Goal: Information Seeking & Learning: Learn about a topic

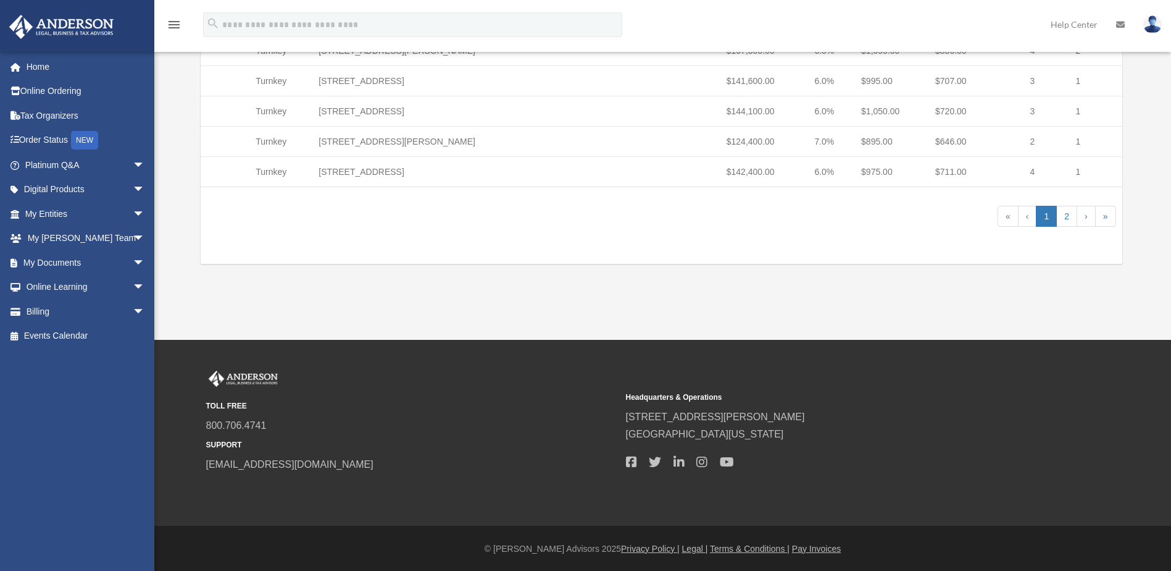
scroll to position [650, 0]
click at [1069, 218] on link "2" at bounding box center [1066, 215] width 21 height 21
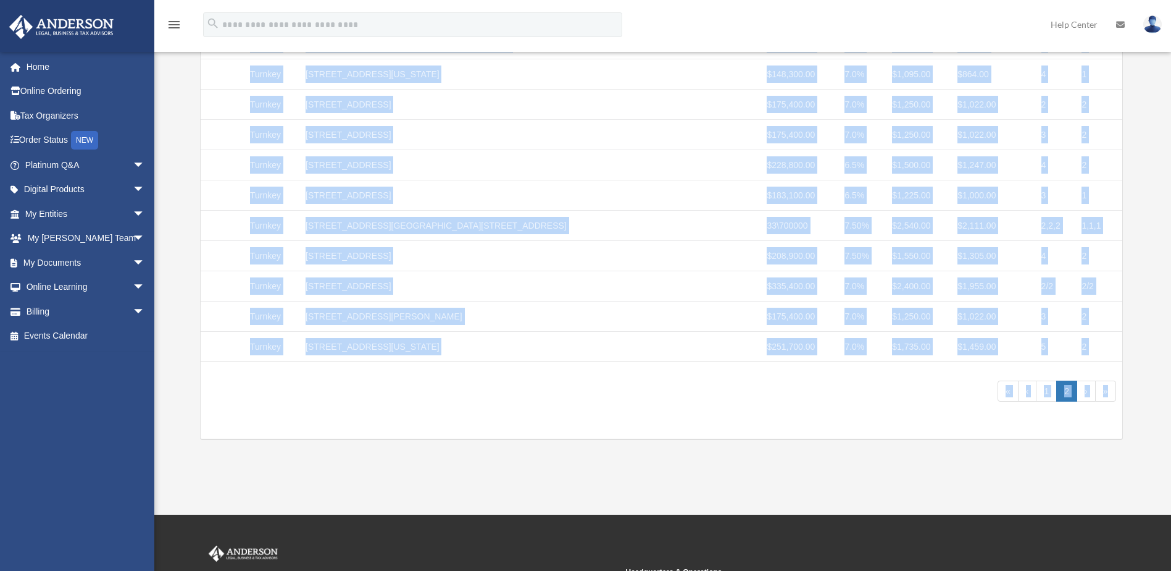
scroll to position [491, 0]
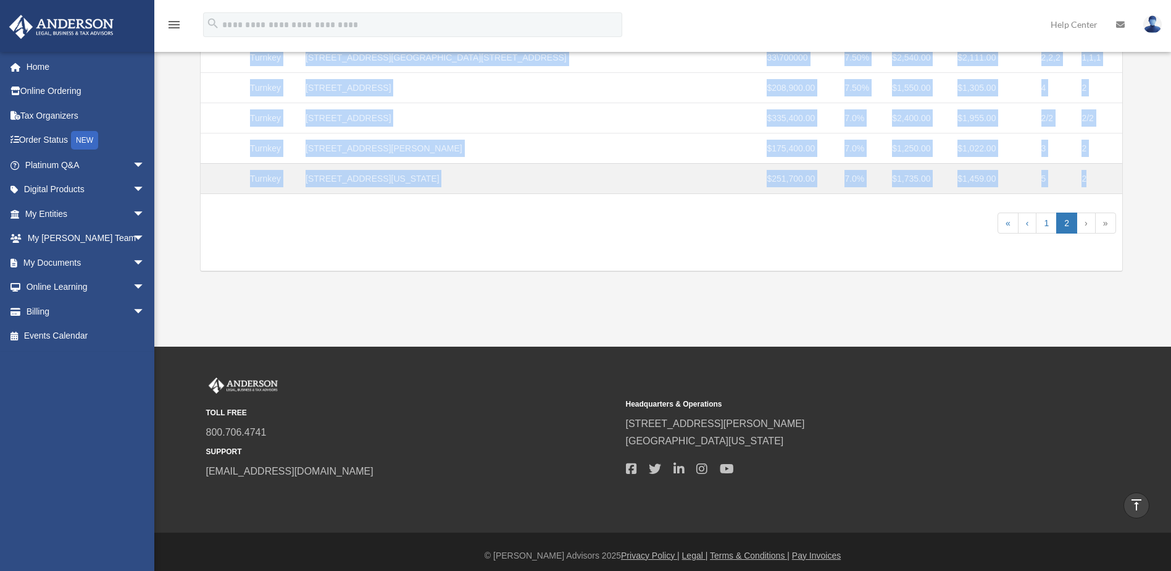
drag, startPoint x: 211, startPoint y: 240, endPoint x: 1095, endPoint y: 179, distance: 886.8
copy tbody "Turnkey [STREET_ADDRESS][PERSON_NAME] $162,600.00 6.0% $1,125.00 $812.00 4 2 Tu…"
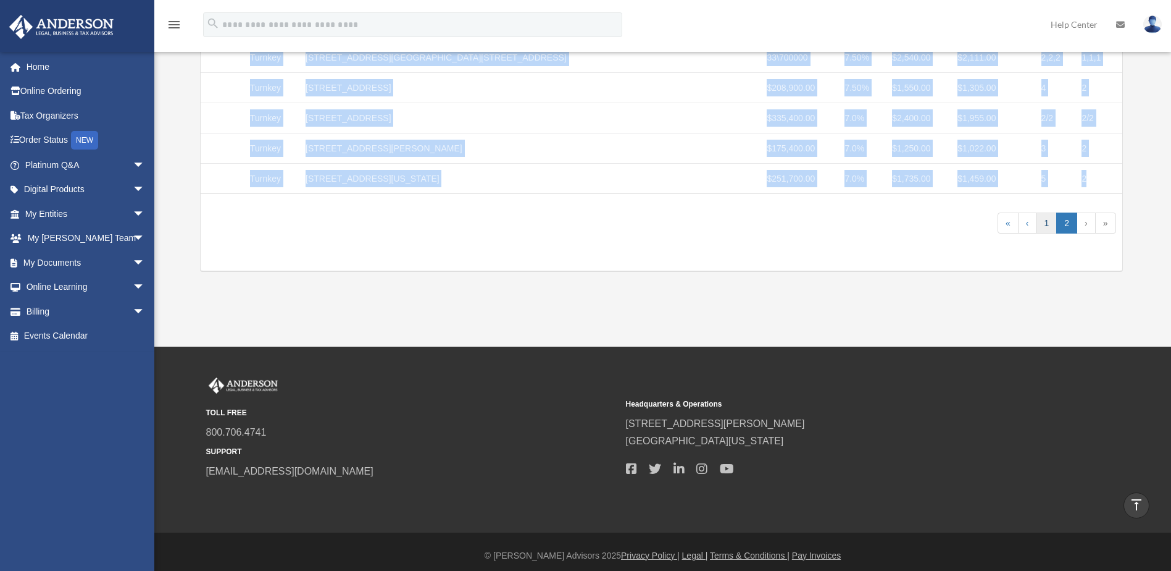
click at [1049, 222] on link "1" at bounding box center [1046, 222] width 21 height 21
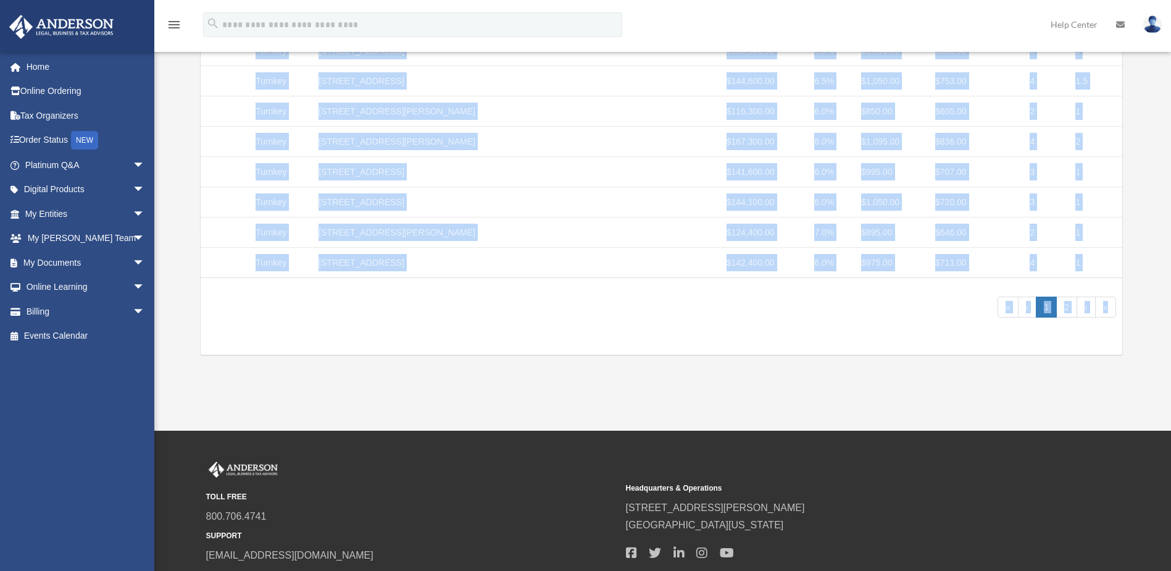
scroll to position [650, 0]
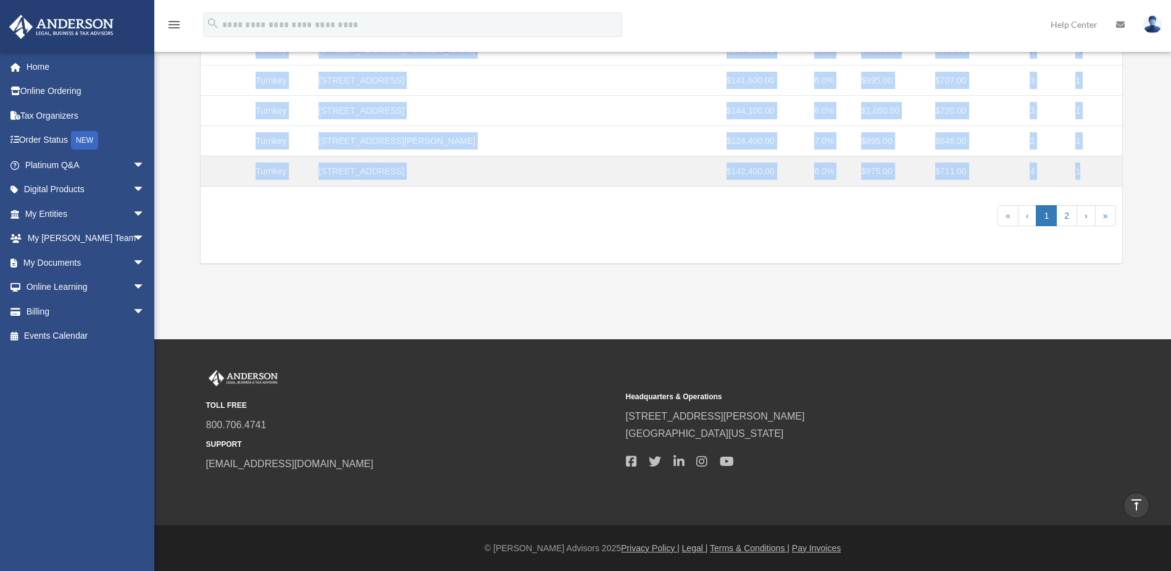
drag, startPoint x: 215, startPoint y: 242, endPoint x: 1099, endPoint y: 174, distance: 886.8
copy tbody "Turnkey [STREET_ADDRESS][PERSON_NAME] $315,000.00 7.0% $2,200.00 $1,763.00 4 2 …"
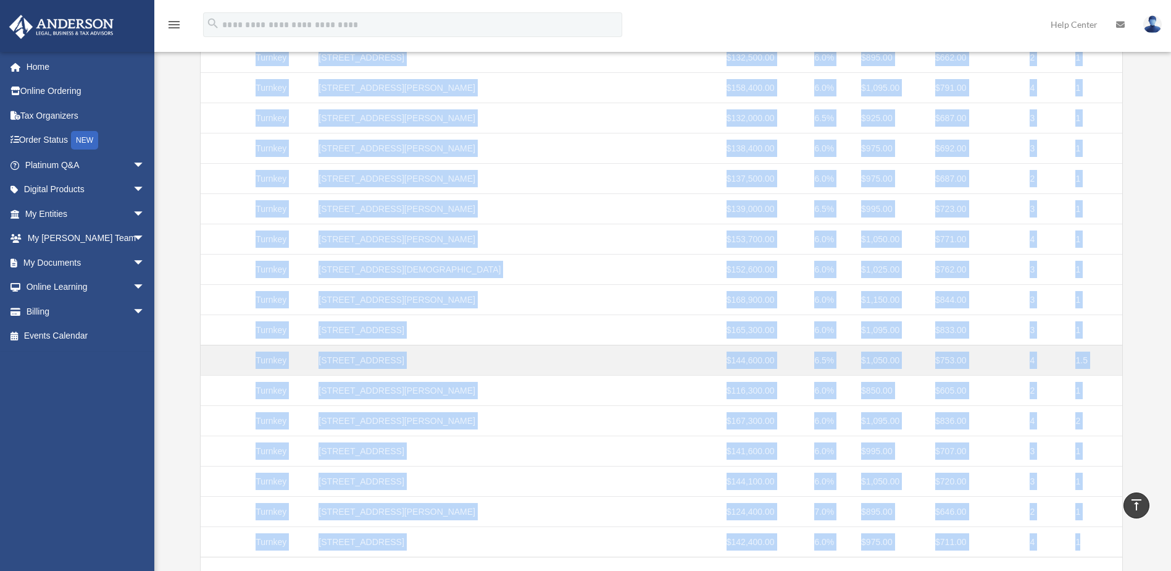
scroll to position [0, 0]
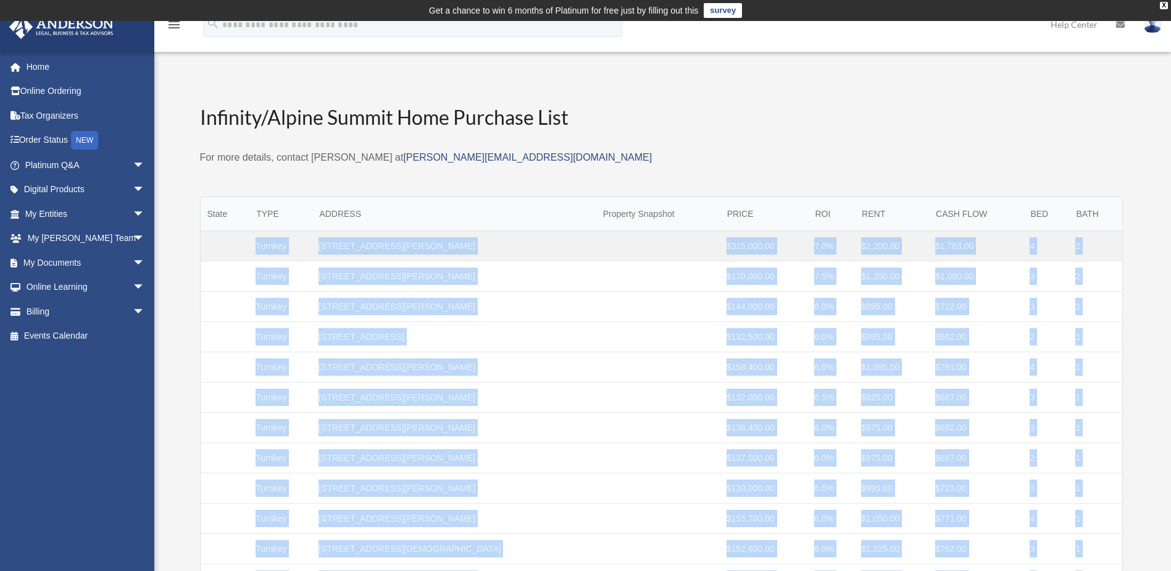
click at [220, 247] on td "Infinity/Alpine Summit Home Purchase List (P)" at bounding box center [225, 246] width 49 height 30
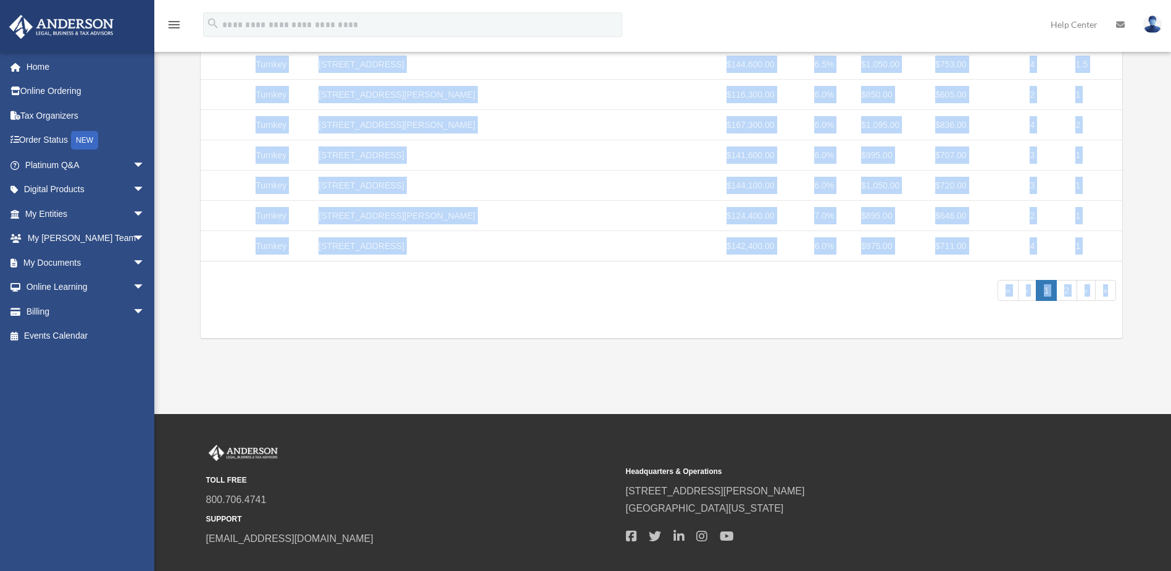
scroll to position [650, 0]
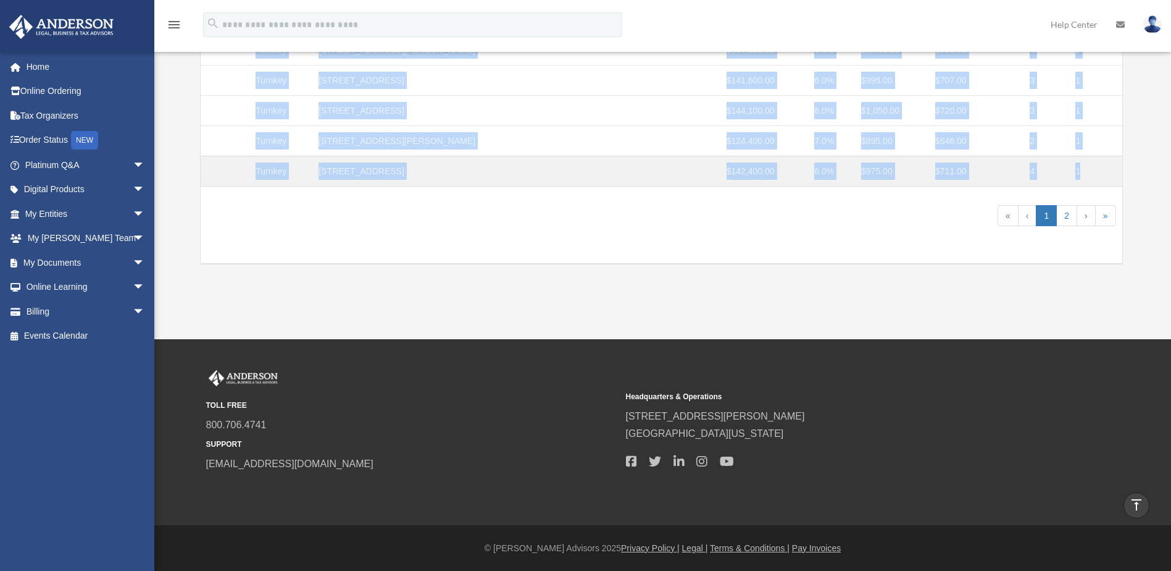
drag, startPoint x: 206, startPoint y: 236, endPoint x: 1108, endPoint y: 165, distance: 905.5
copy tbody "Turnkey [STREET_ADDRESS][PERSON_NAME] $315,000.00 7.0% $2,200.00 $1,763.00 4 2 …"
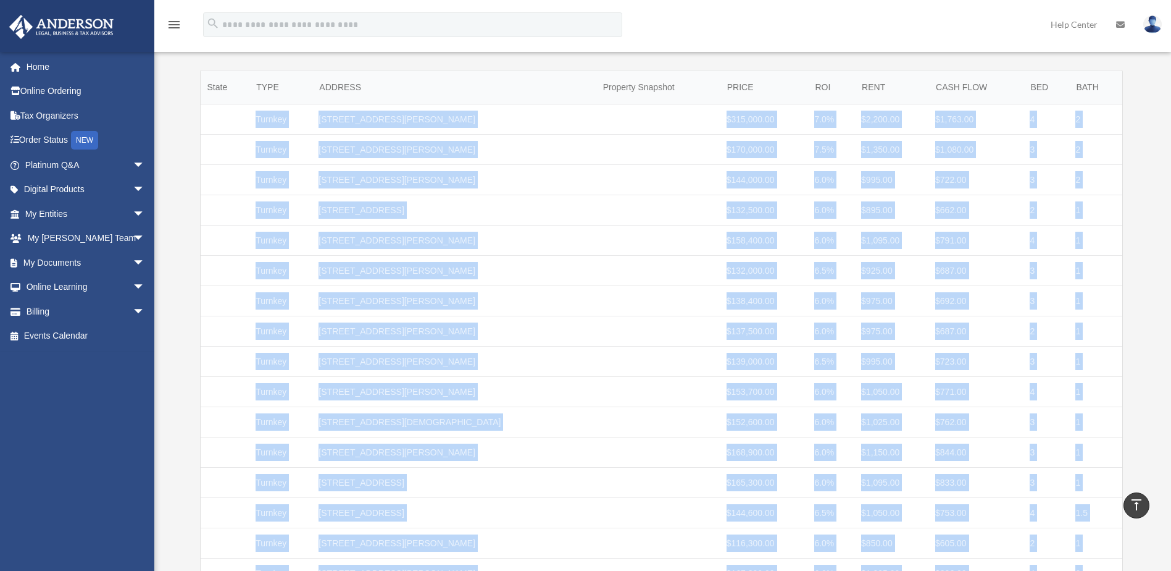
scroll to position [0, 0]
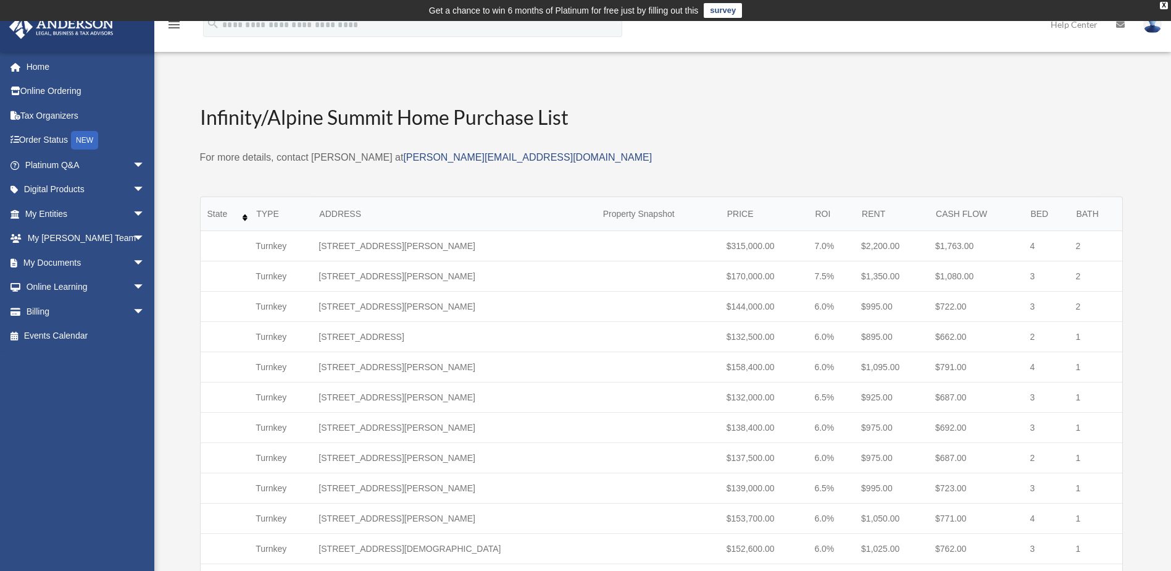
click at [205, 212] on th "State" at bounding box center [225, 214] width 49 height 34
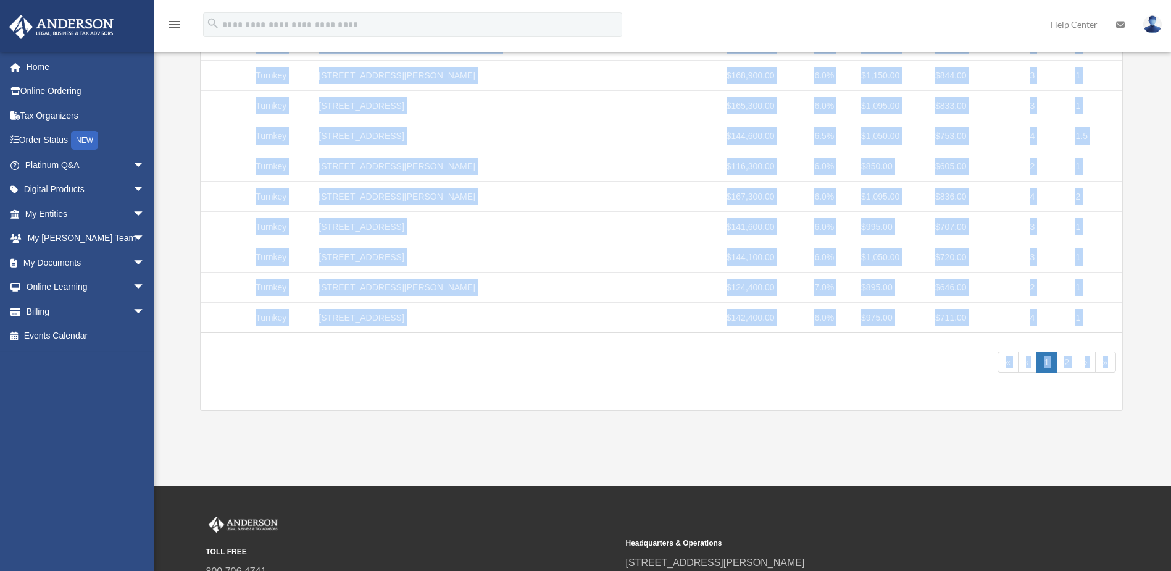
scroll to position [650, 0]
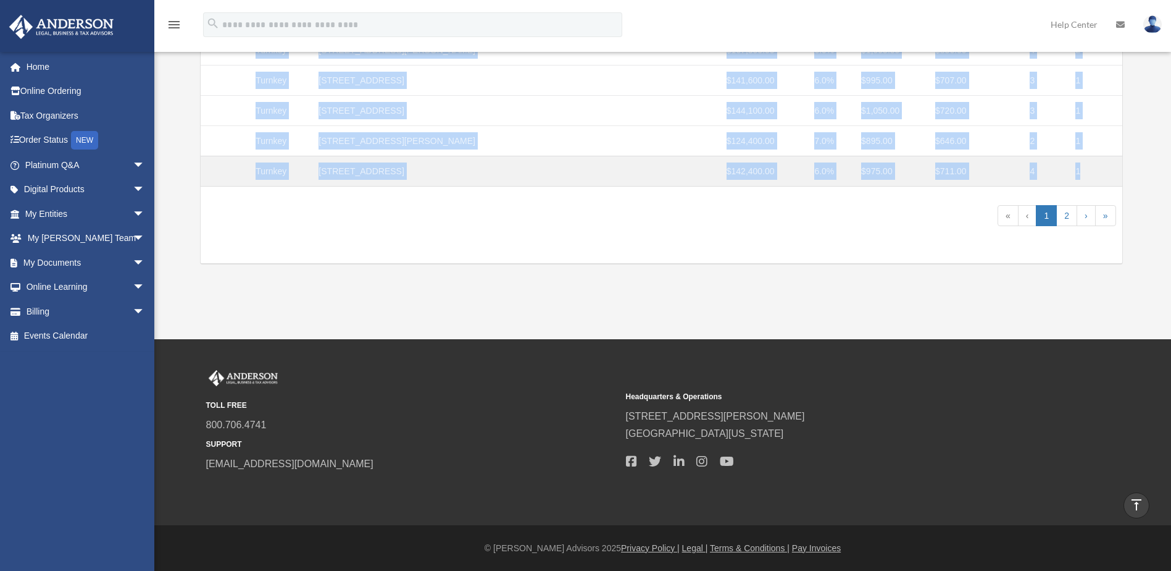
drag, startPoint x: 205, startPoint y: 212, endPoint x: 1089, endPoint y: 173, distance: 884.4
copy table "State TYPE ADDRESS Property Snapshot PRICE ROI RENT CASH FLOW BED BATH Turnkey …"
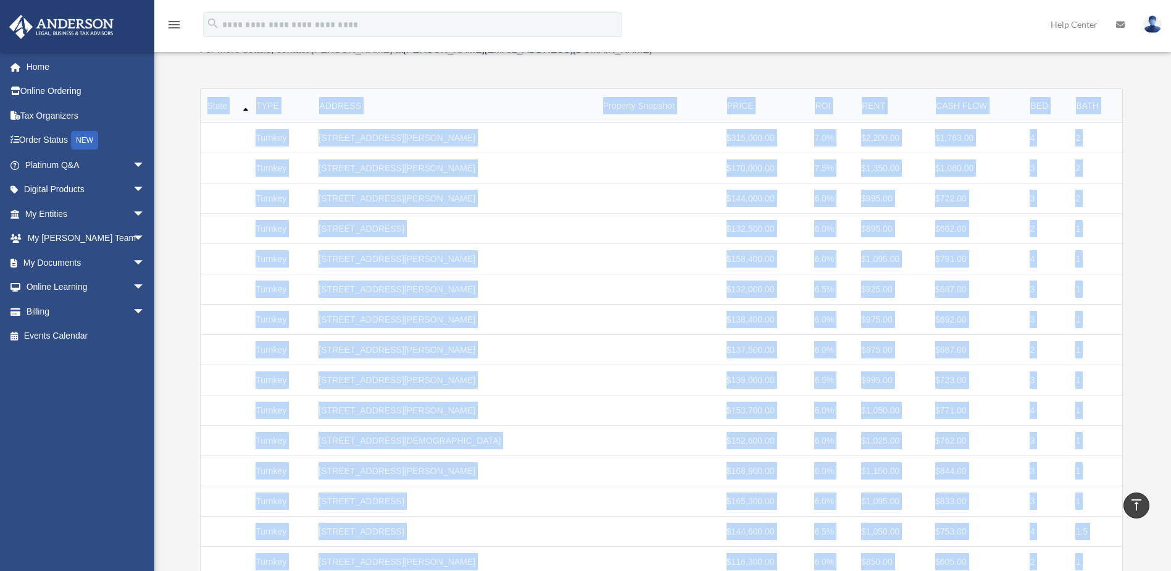
scroll to position [0, 0]
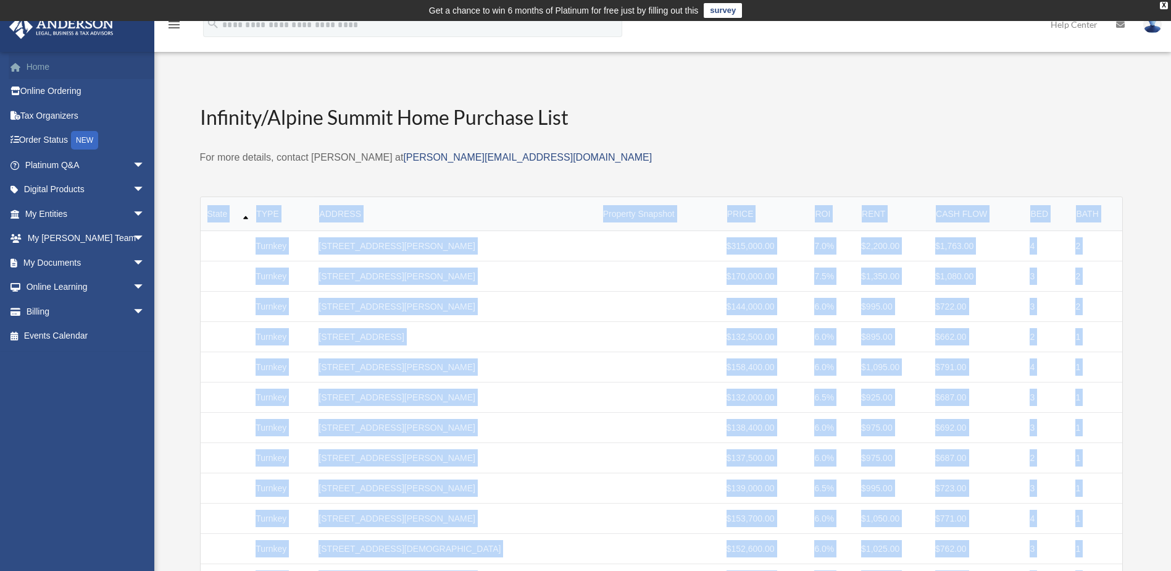
click at [43, 67] on link "Home" at bounding box center [86, 66] width 155 height 25
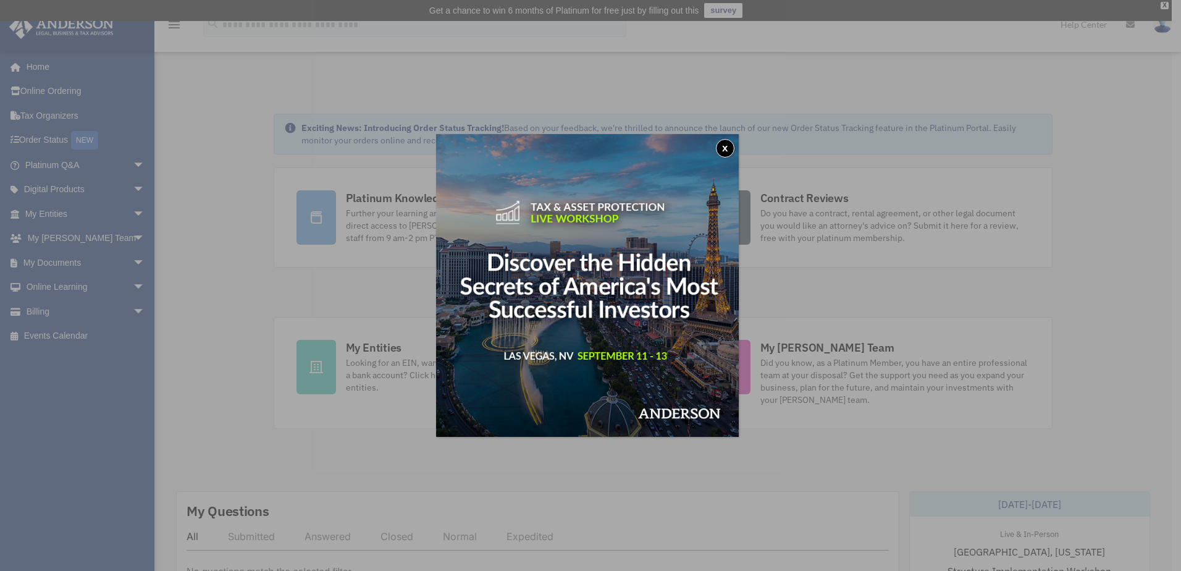
click at [725, 151] on button "x" at bounding box center [725, 148] width 19 height 19
